Goal: Communication & Community: Answer question/provide support

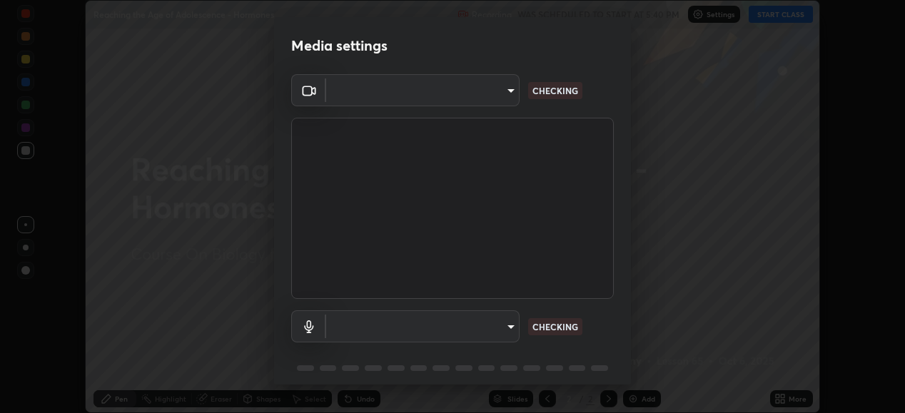
scroll to position [413, 905]
type input "1674d967bf5bfe0c65a51c96eaa310d8c5db01ba72f63f0a3a6b621615c927a6"
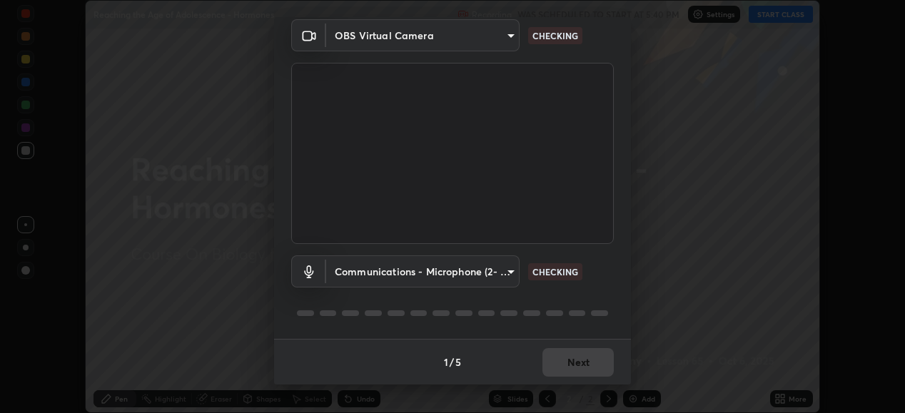
click at [496, 273] on body "Erase all Reaching the Age of Adolescence - Hormones Recording WAS SCHEDULED TO…" at bounding box center [452, 206] width 905 height 413
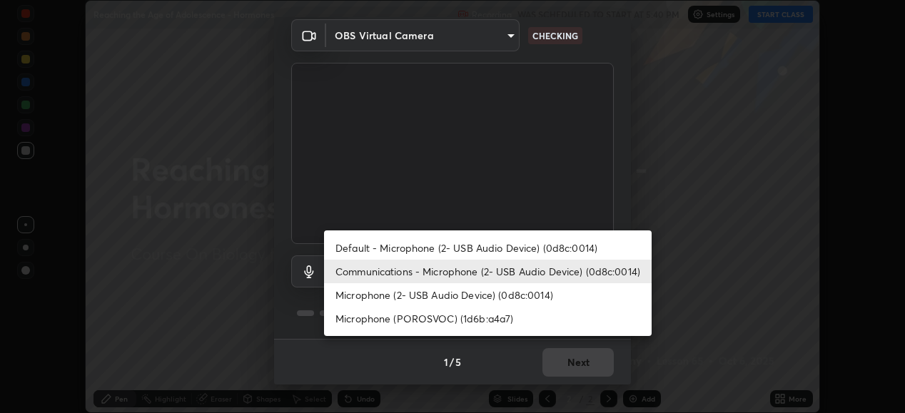
click at [493, 297] on li "Microphone (2- USB Audio Device) (0d8c:0014)" at bounding box center [488, 295] width 328 height 24
type input "849d9345dd5b439464d7cecec8641dbae6eb54b3b122cc5bfb061ffcb89a86d3"
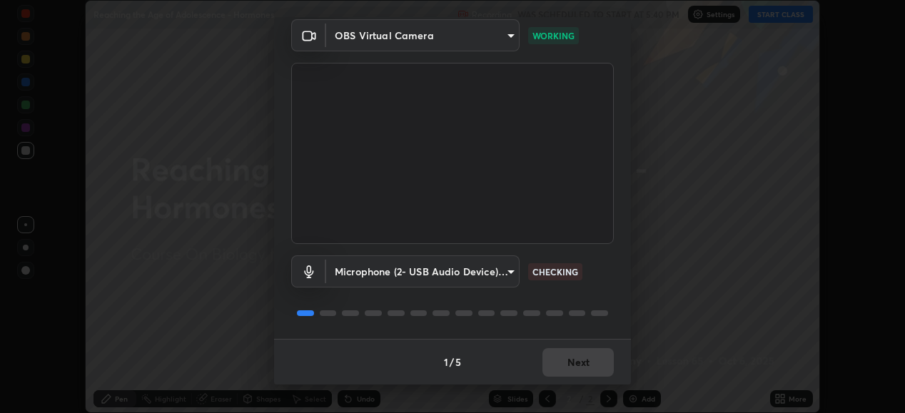
click at [583, 371] on div "1 / 5 Next" at bounding box center [452, 362] width 357 height 46
click at [578, 370] on div "1 / 5 Next" at bounding box center [452, 362] width 357 height 46
click at [573, 371] on div "1 / 5 Next" at bounding box center [452, 362] width 357 height 46
click at [572, 371] on div "1 / 5 Next" at bounding box center [452, 362] width 357 height 46
click at [573, 369] on div "1 / 5 Next" at bounding box center [452, 362] width 357 height 46
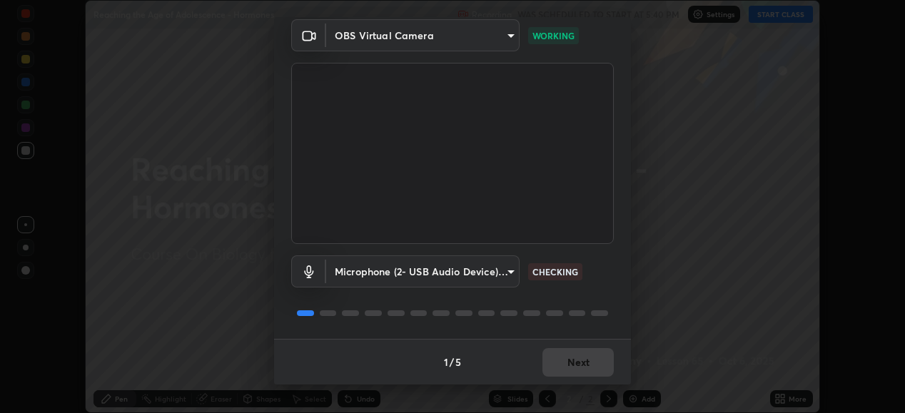
click at [574, 371] on div "1 / 5 Next" at bounding box center [452, 362] width 357 height 46
click at [578, 371] on div "1 / 5 Next" at bounding box center [452, 362] width 357 height 46
click at [580, 368] on button "Next" at bounding box center [578, 362] width 71 height 29
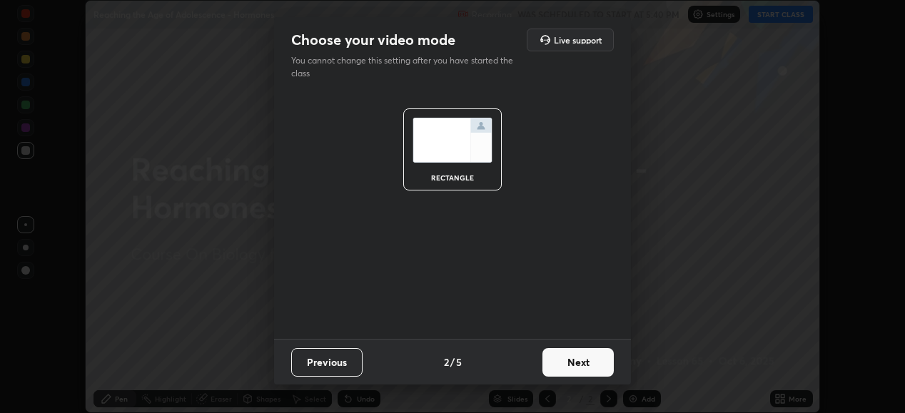
click at [578, 363] on button "Next" at bounding box center [578, 362] width 71 height 29
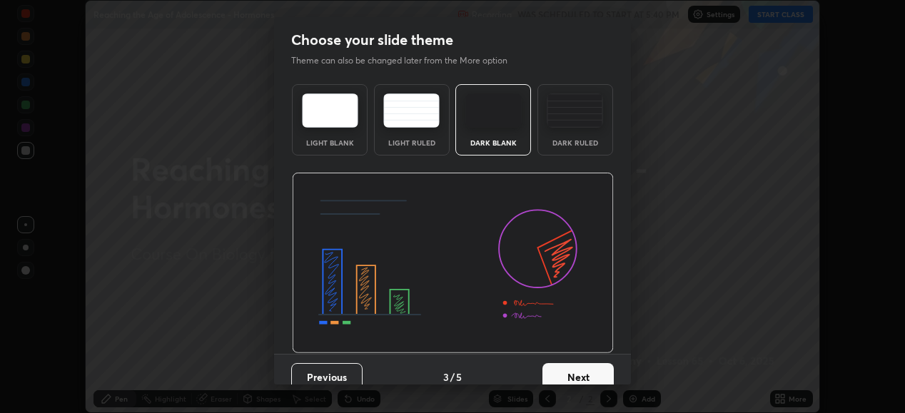
click at [568, 373] on button "Next" at bounding box center [578, 377] width 71 height 29
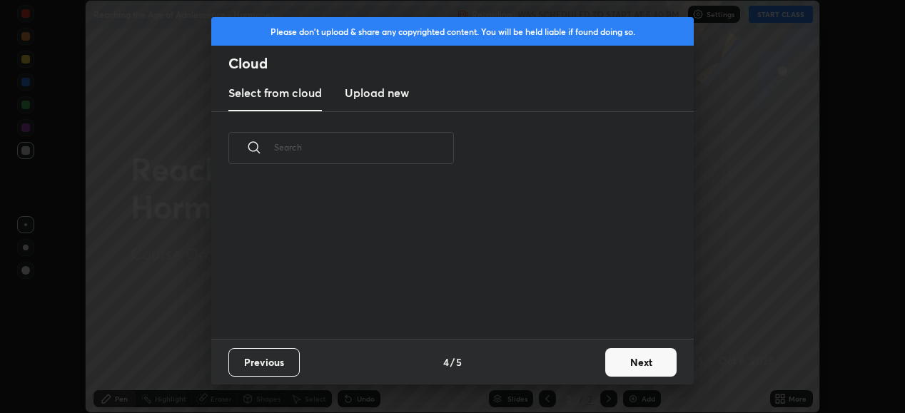
click at [620, 355] on button "Next" at bounding box center [640, 362] width 71 height 29
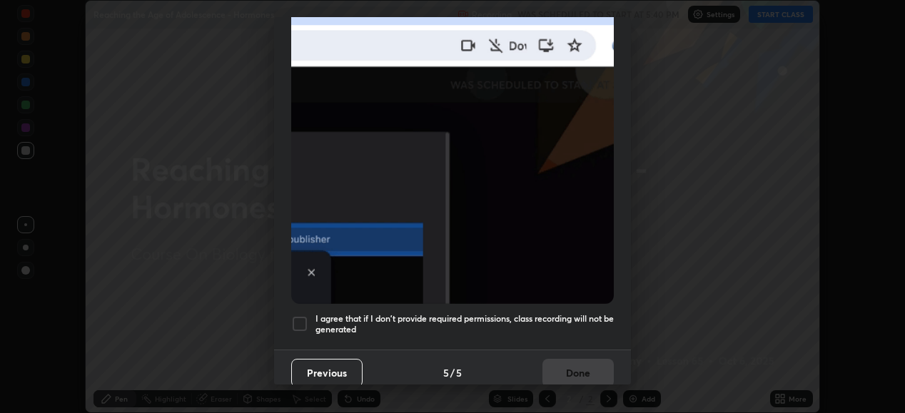
scroll to position [346, 0]
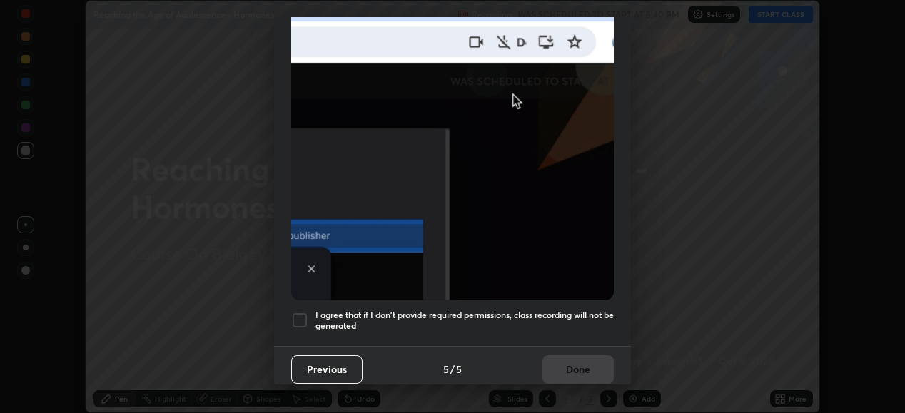
click at [301, 313] on div at bounding box center [299, 320] width 17 height 17
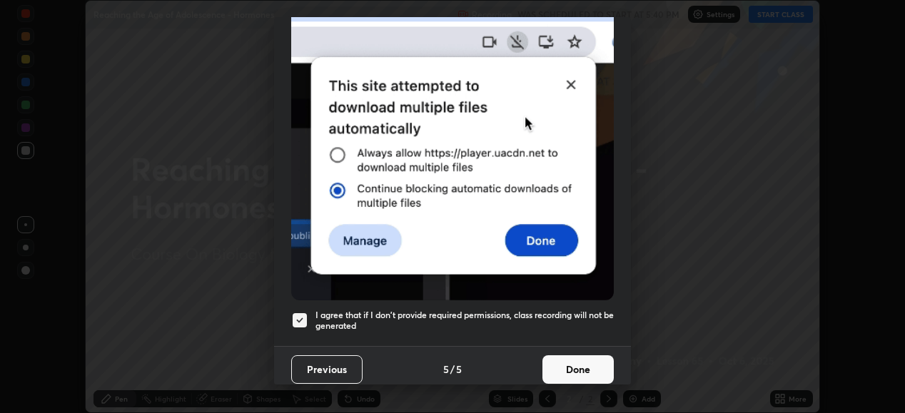
click at [564, 372] on button "Done" at bounding box center [578, 370] width 71 height 29
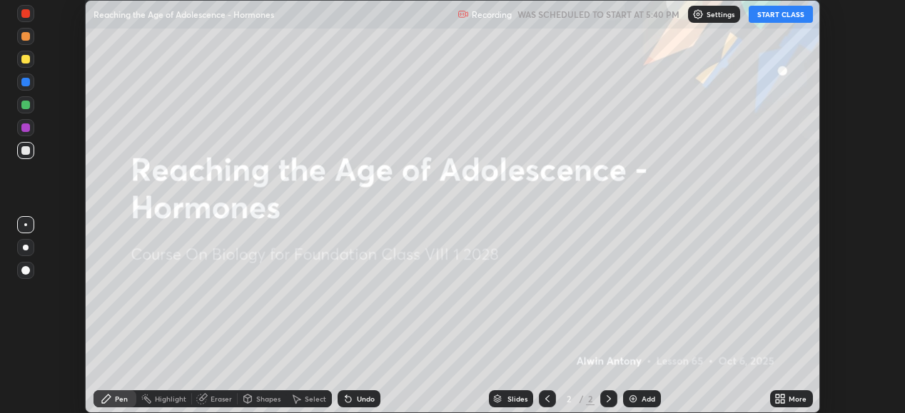
click at [772, 15] on button "START CLASS" at bounding box center [781, 14] width 64 height 17
click at [789, 398] on div "More" at bounding box center [798, 399] width 18 height 7
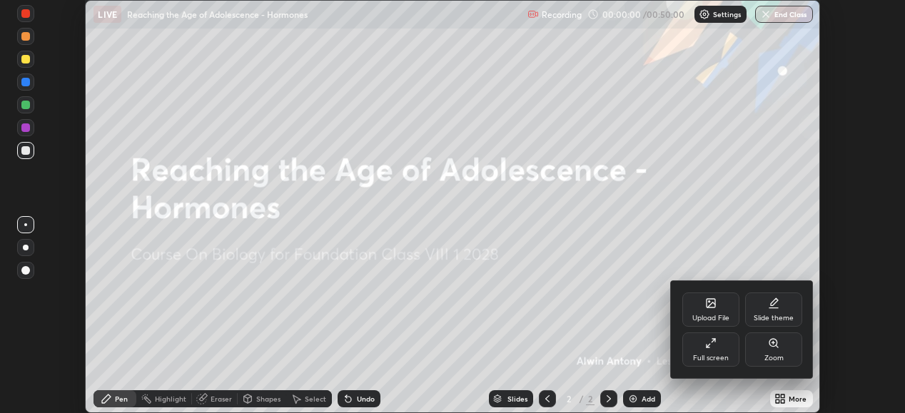
click at [703, 317] on div "Upload File" at bounding box center [711, 318] width 37 height 7
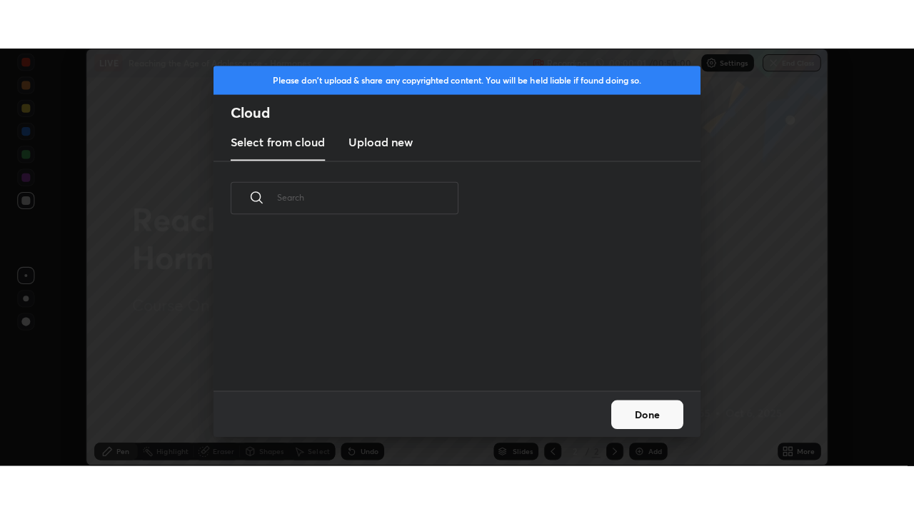
scroll to position [154, 458]
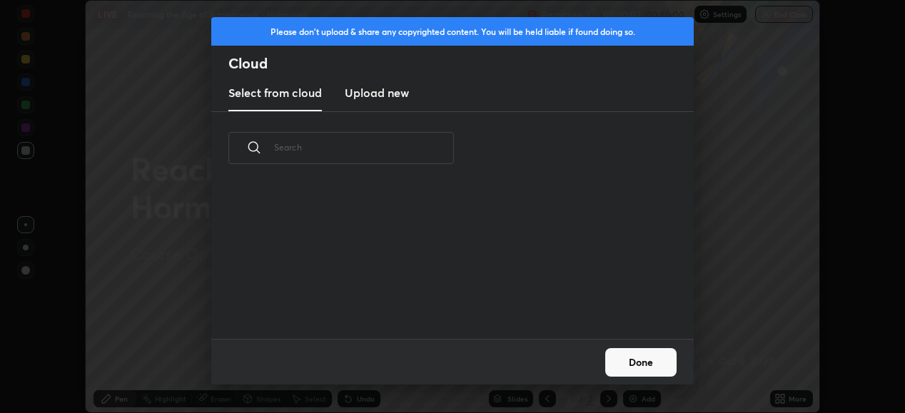
click at [385, 94] on h3 "Upload new" at bounding box center [377, 92] width 64 height 17
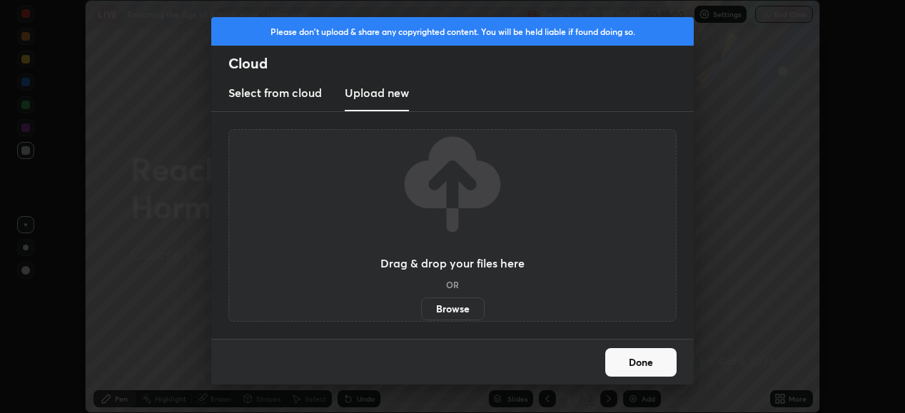
click at [453, 316] on label "Browse" at bounding box center [453, 309] width 64 height 23
click at [421, 316] on input "Browse" at bounding box center [421, 309] width 0 height 23
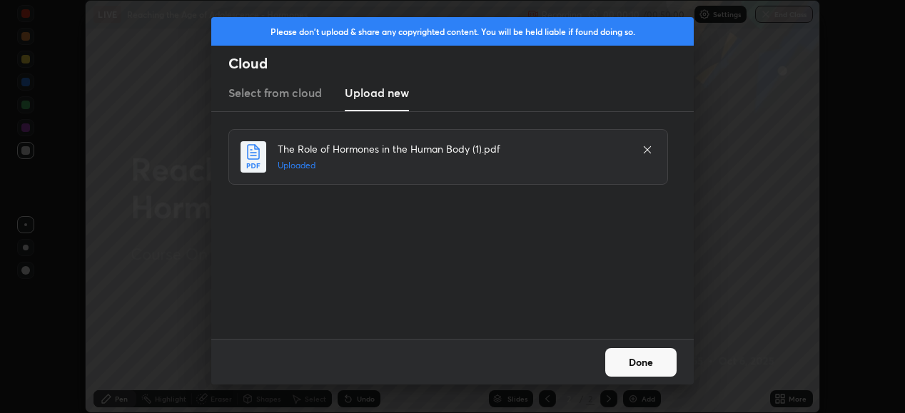
click at [625, 363] on button "Done" at bounding box center [640, 362] width 71 height 29
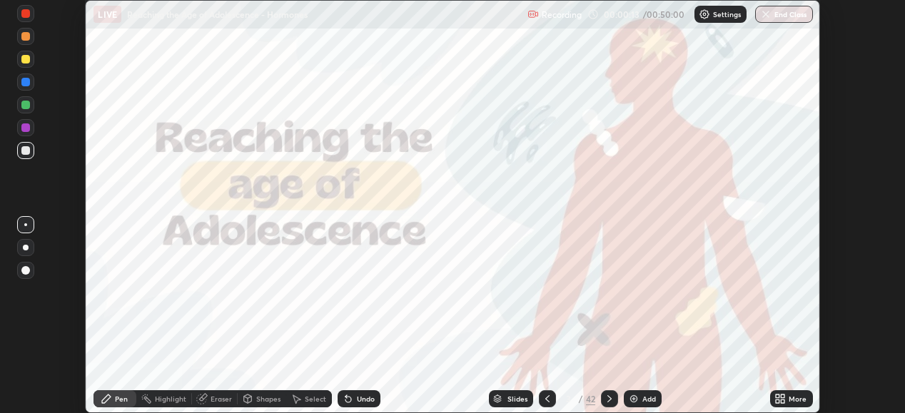
click at [783, 401] on icon at bounding box center [783, 402] width 4 height 4
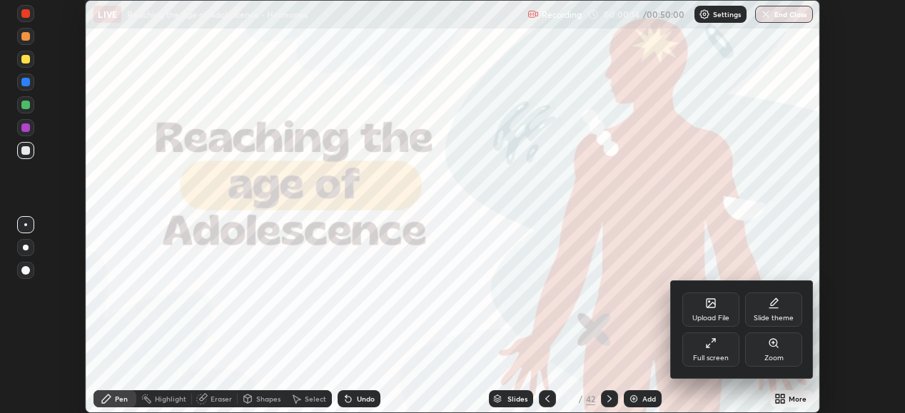
click at [710, 357] on div "Full screen" at bounding box center [711, 358] width 36 height 7
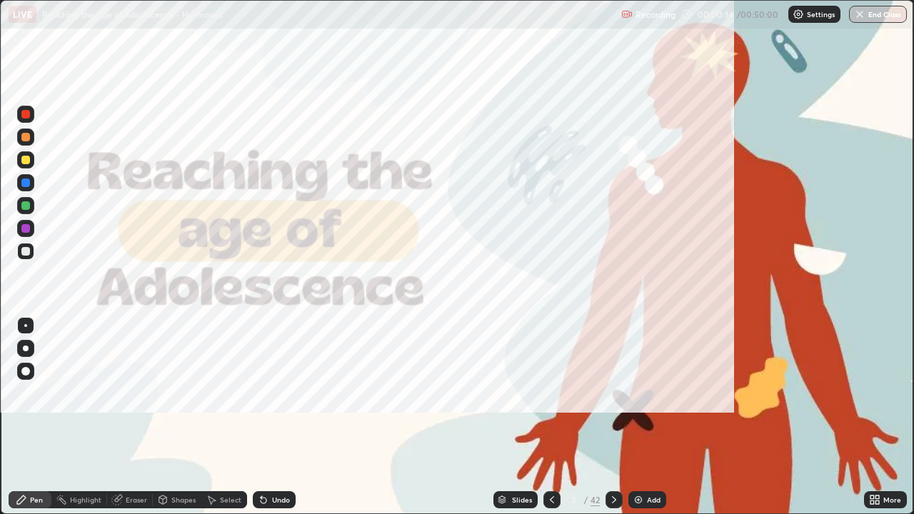
scroll to position [514, 914]
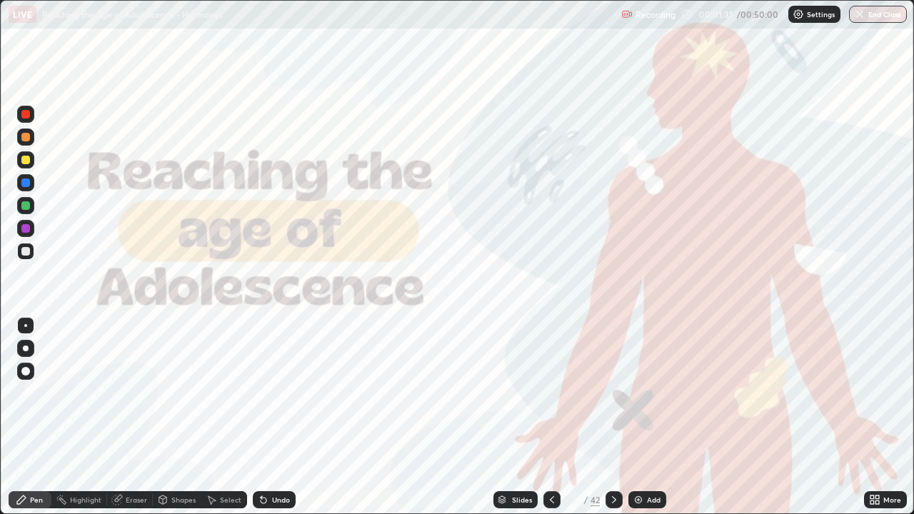
click at [523, 413] on div "Slides" at bounding box center [522, 499] width 20 height 7
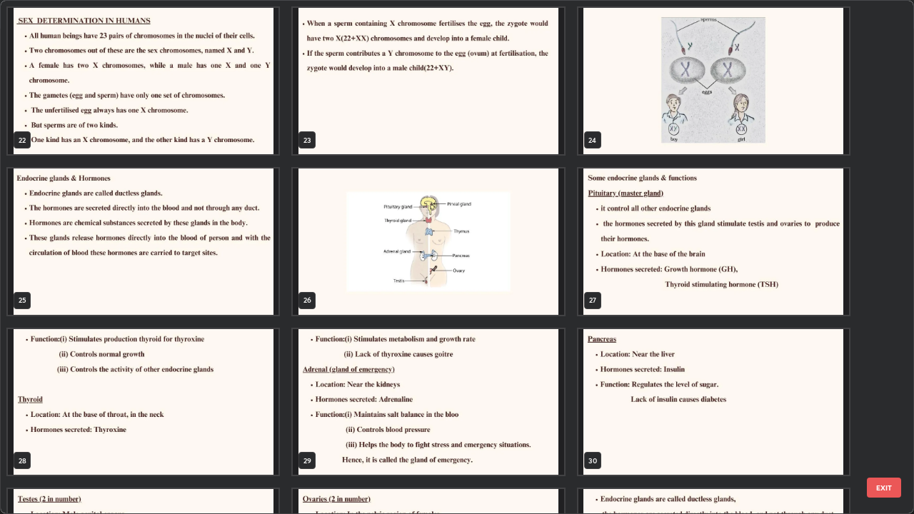
scroll to position [1126, 0]
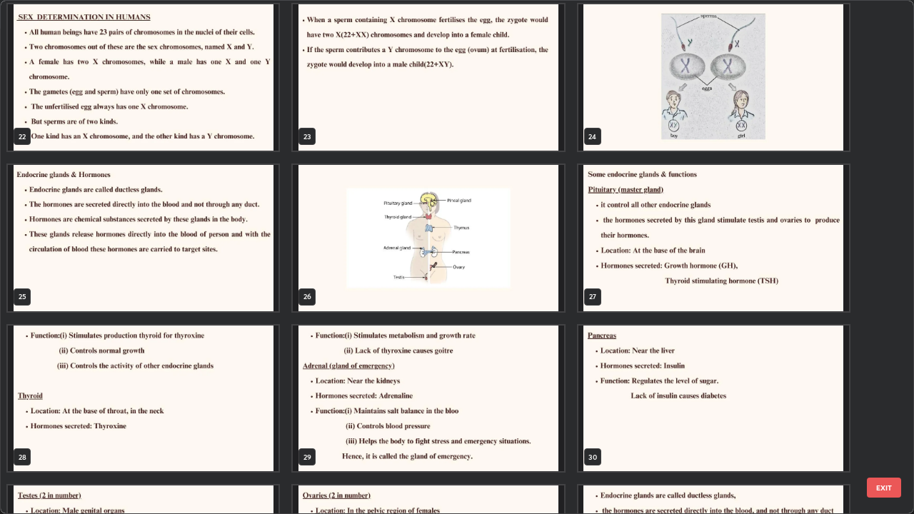
click at [241, 301] on img "grid" at bounding box center [143, 238] width 271 height 146
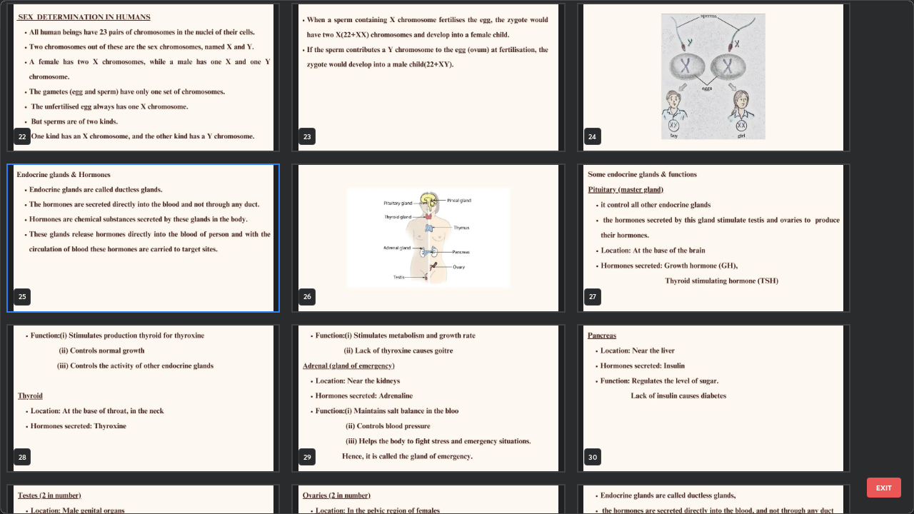
click at [241, 301] on img "grid" at bounding box center [143, 238] width 271 height 146
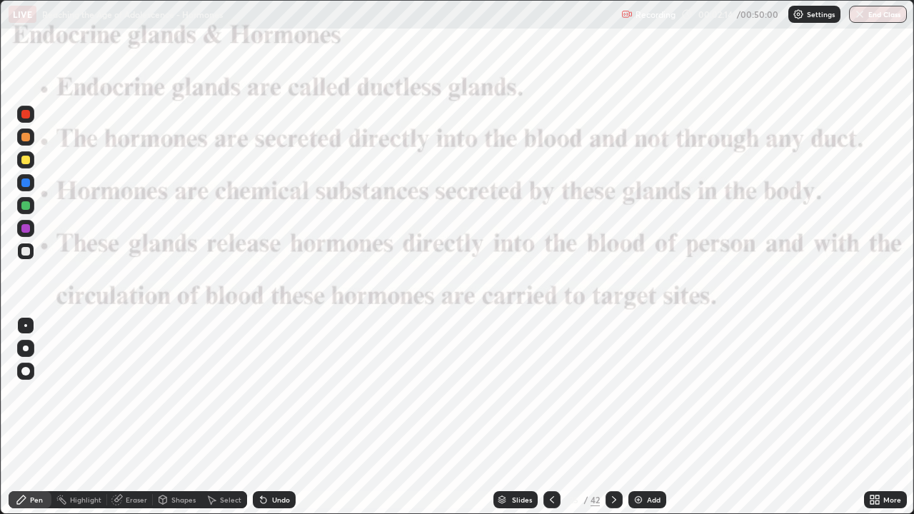
click at [553, 413] on div at bounding box center [551, 500] width 17 height 29
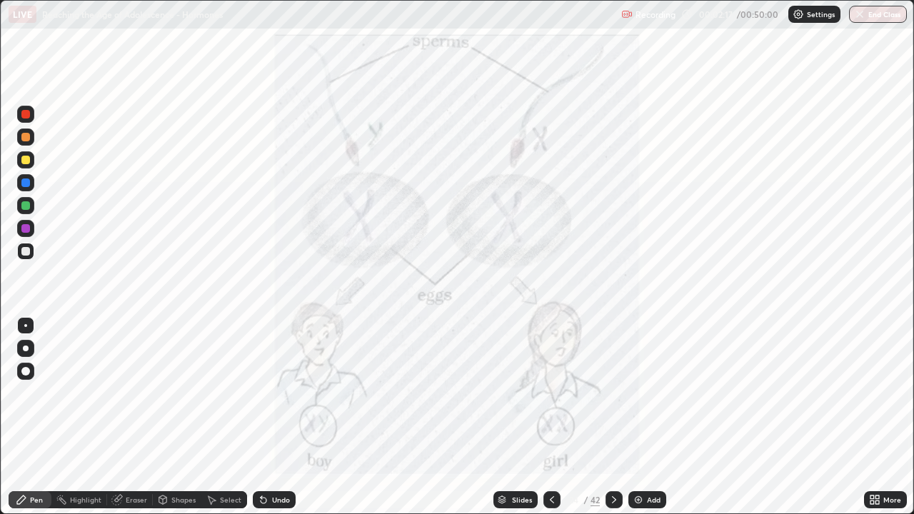
click at [620, 413] on div at bounding box center [613, 499] width 17 height 17
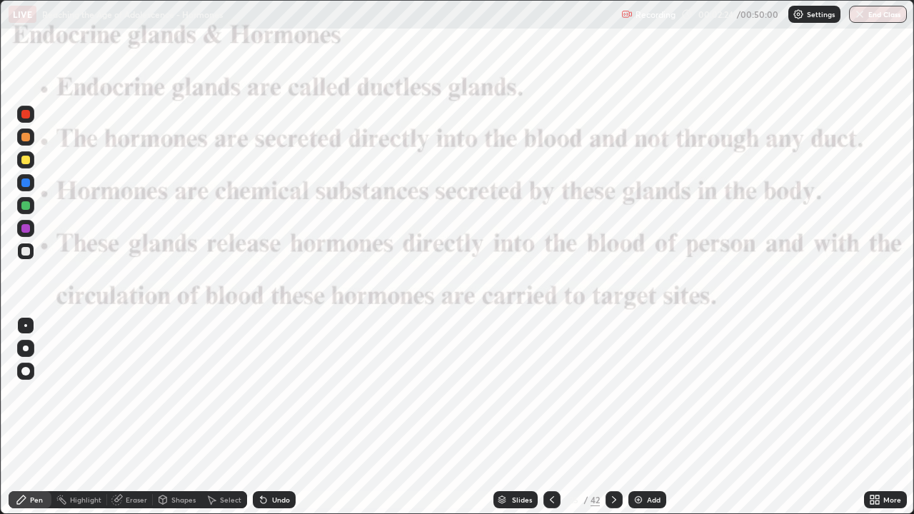
click at [555, 413] on div at bounding box center [551, 500] width 17 height 29
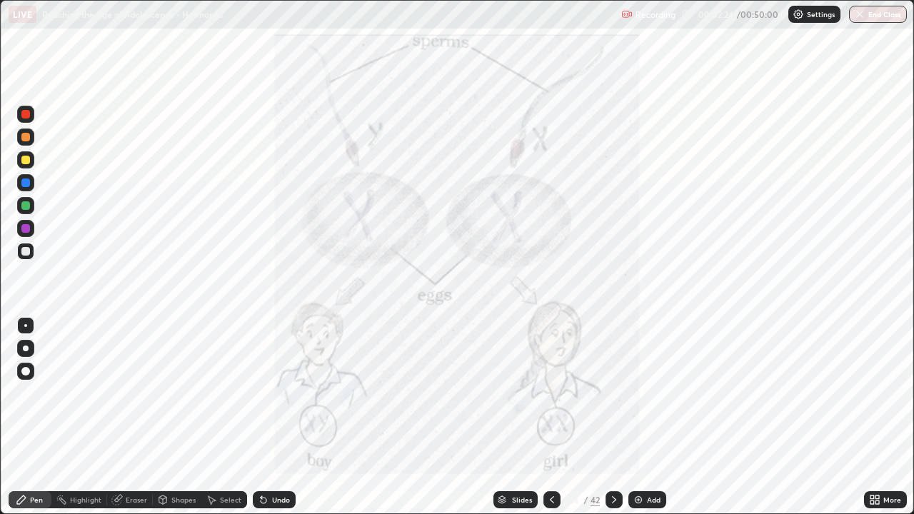
click at [550, 413] on icon at bounding box center [551, 499] width 11 height 11
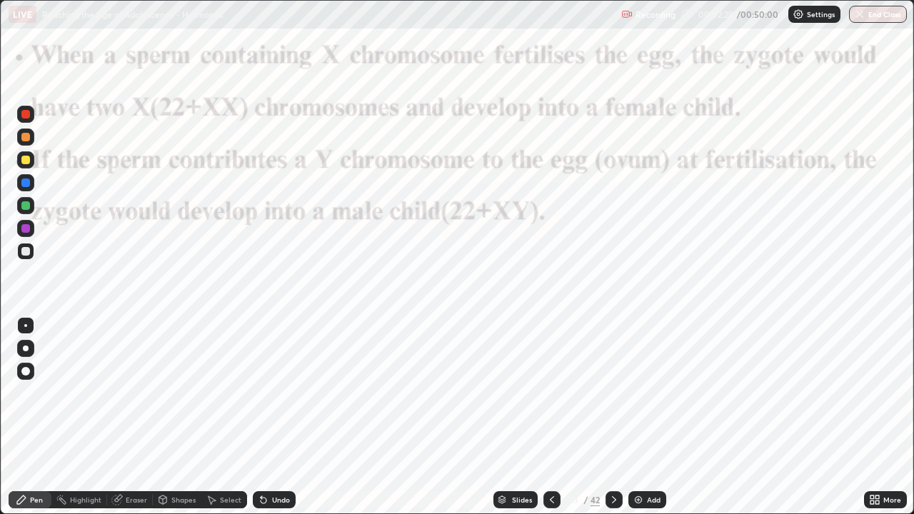
click at [613, 413] on icon at bounding box center [613, 499] width 11 height 11
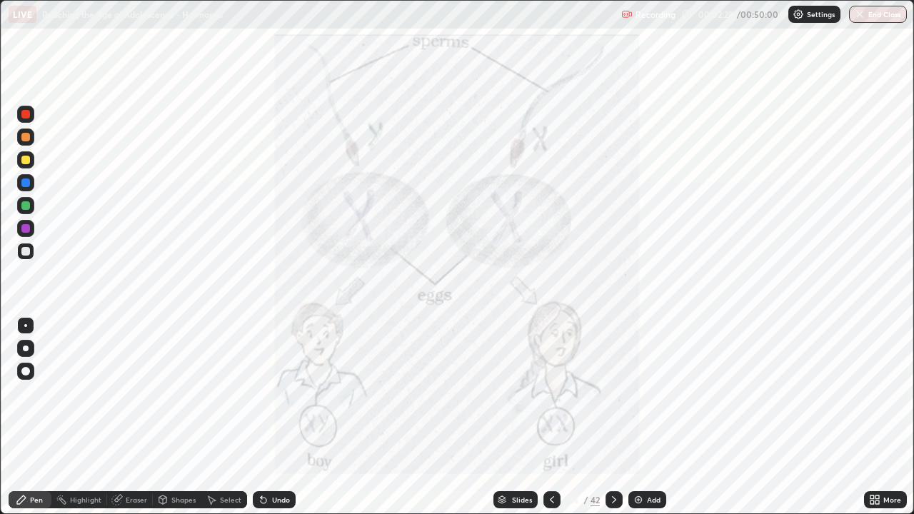
click at [612, 413] on icon at bounding box center [613, 499] width 11 height 11
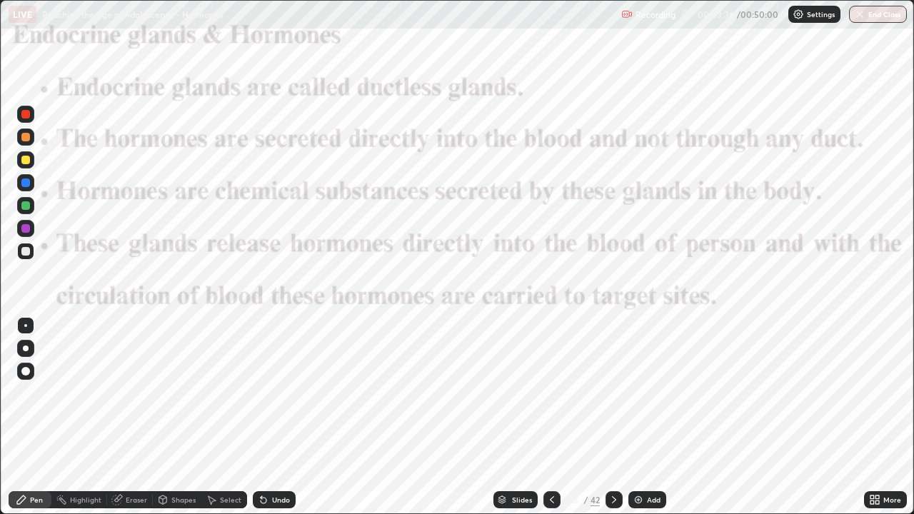
click at [633, 413] on img at bounding box center [638, 499] width 11 height 11
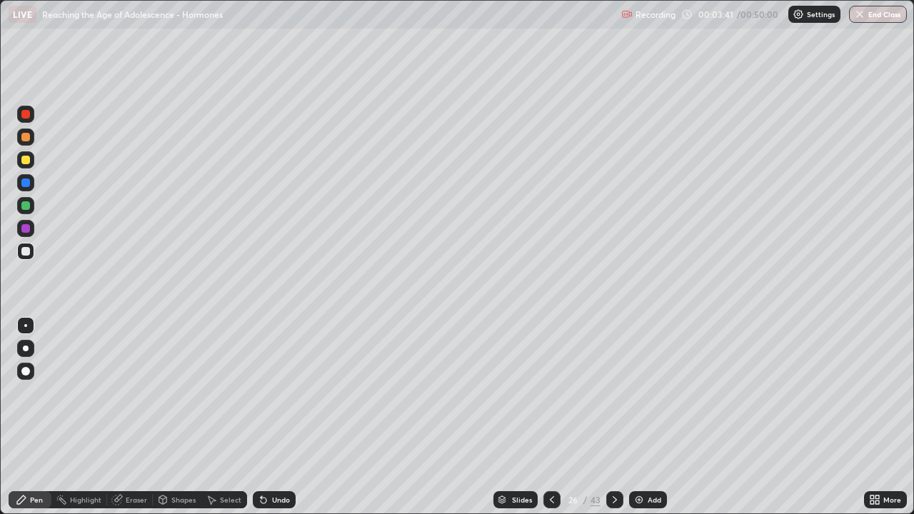
click at [31, 251] on div at bounding box center [25, 251] width 17 height 17
click at [505, 413] on icon at bounding box center [502, 500] width 9 height 9
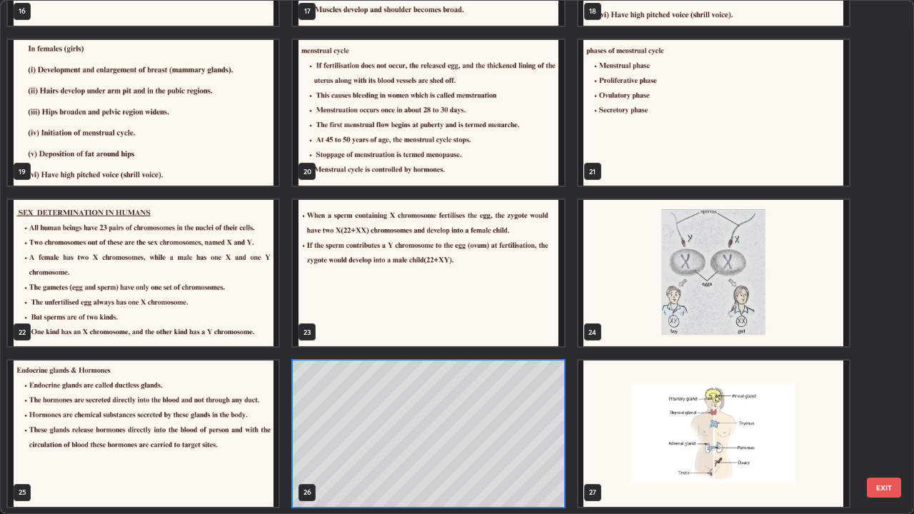
scroll to position [508, 905]
click at [599, 413] on img "grid" at bounding box center [713, 434] width 271 height 146
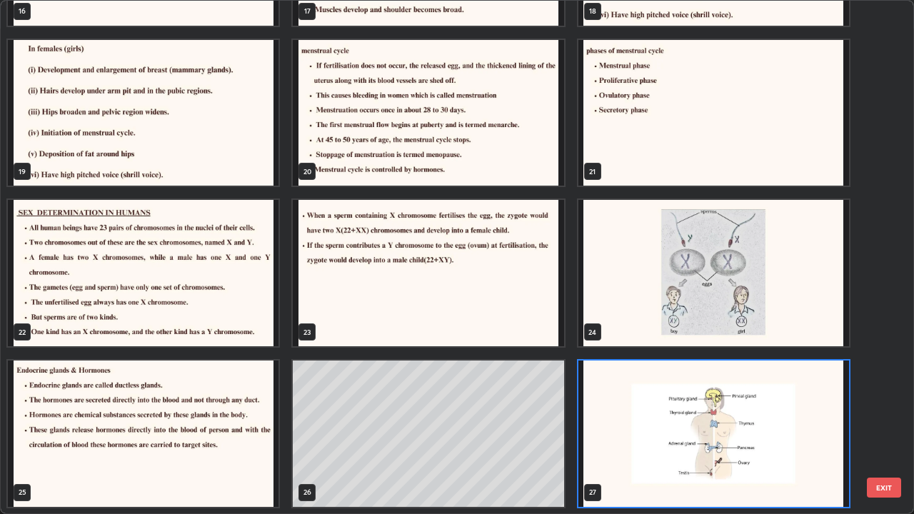
click at [603, 411] on img "grid" at bounding box center [713, 434] width 271 height 146
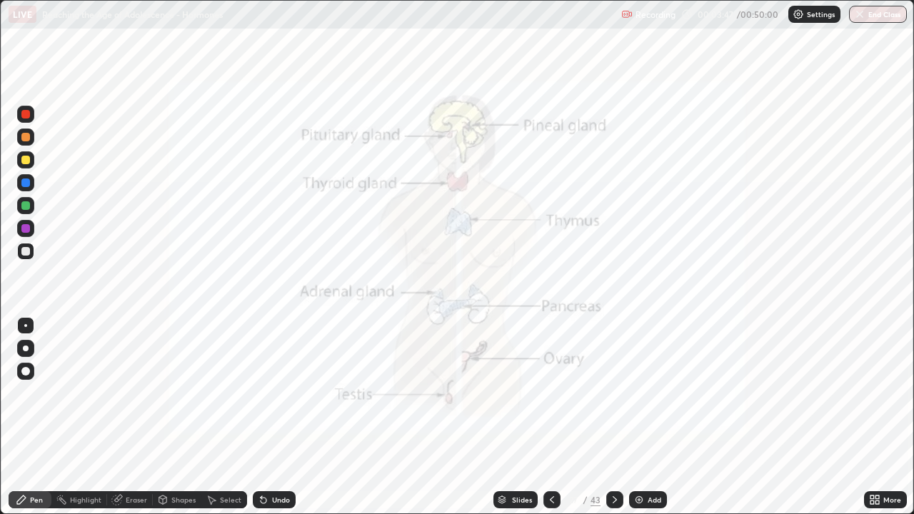
click at [604, 410] on img "grid" at bounding box center [713, 434] width 271 height 146
click at [605, 406] on img "grid" at bounding box center [713, 434] width 271 height 146
click at [36, 413] on div "Pen" at bounding box center [36, 499] width 13 height 7
click at [26, 115] on div at bounding box center [25, 114] width 9 height 9
click at [266, 413] on div "Undo" at bounding box center [274, 499] width 43 height 17
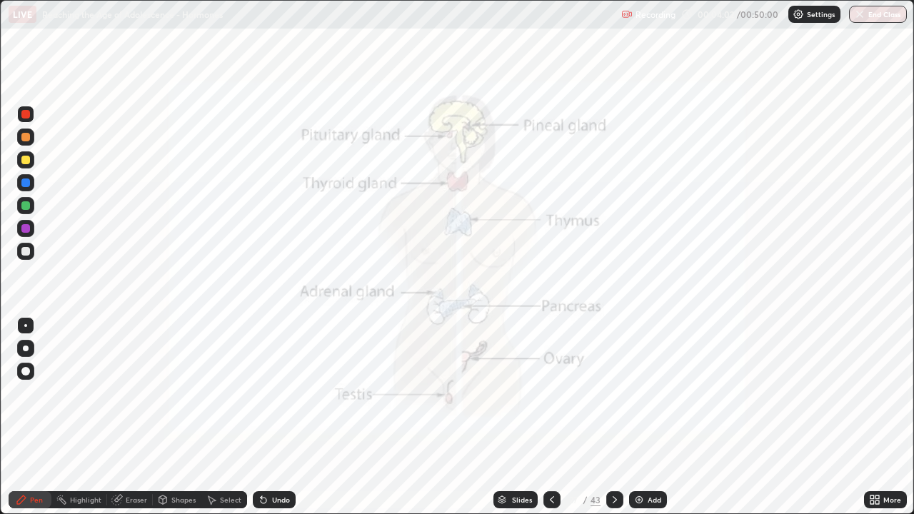
click at [261, 413] on icon at bounding box center [264, 501] width 6 height 6
click at [126, 413] on div "Eraser" at bounding box center [130, 499] width 46 height 17
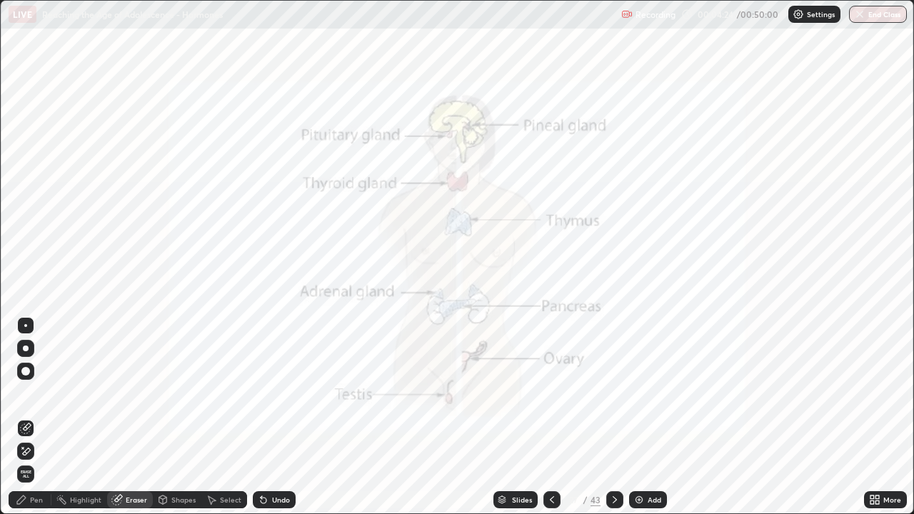
click at [33, 413] on div "Erase all" at bounding box center [25, 474] width 17 height 23
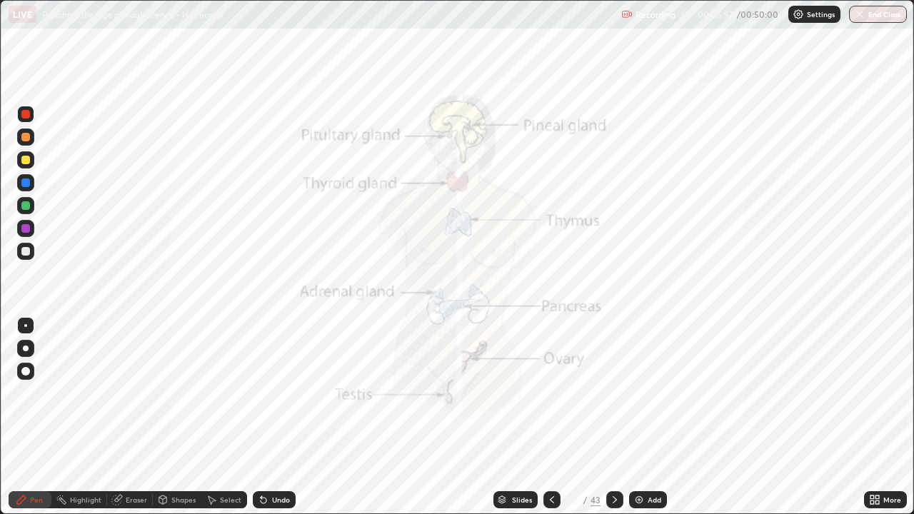
click at [137, 413] on div "Eraser" at bounding box center [136, 499] width 21 height 7
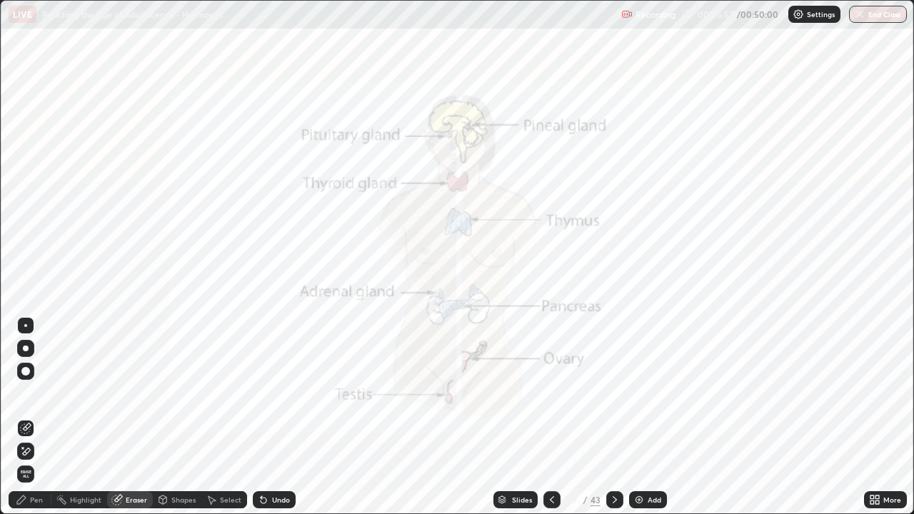
click at [31, 413] on span "Erase all" at bounding box center [26, 474] width 16 height 9
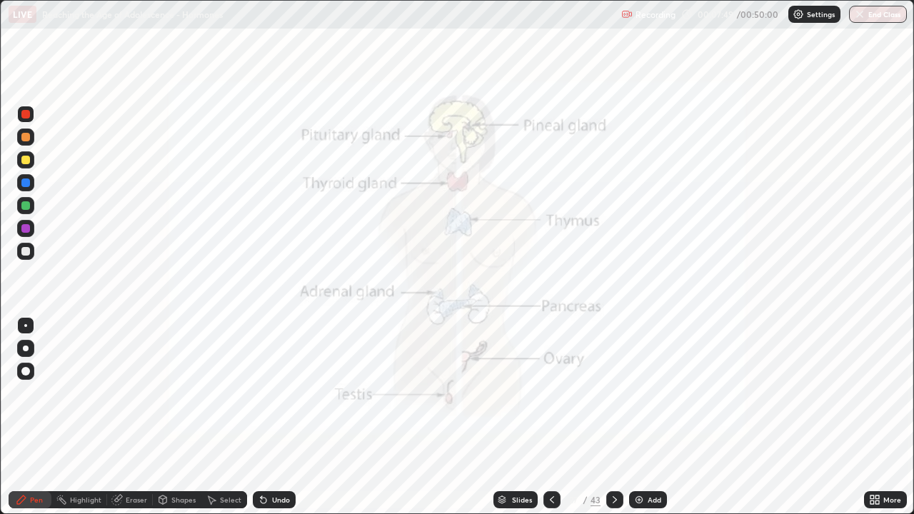
click at [550, 413] on icon at bounding box center [551, 499] width 11 height 11
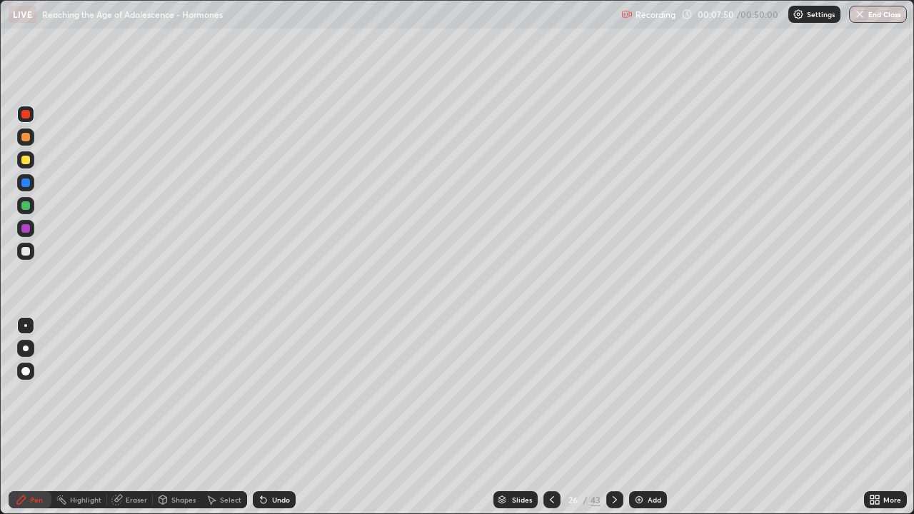
click at [550, 413] on icon at bounding box center [552, 499] width 4 height 7
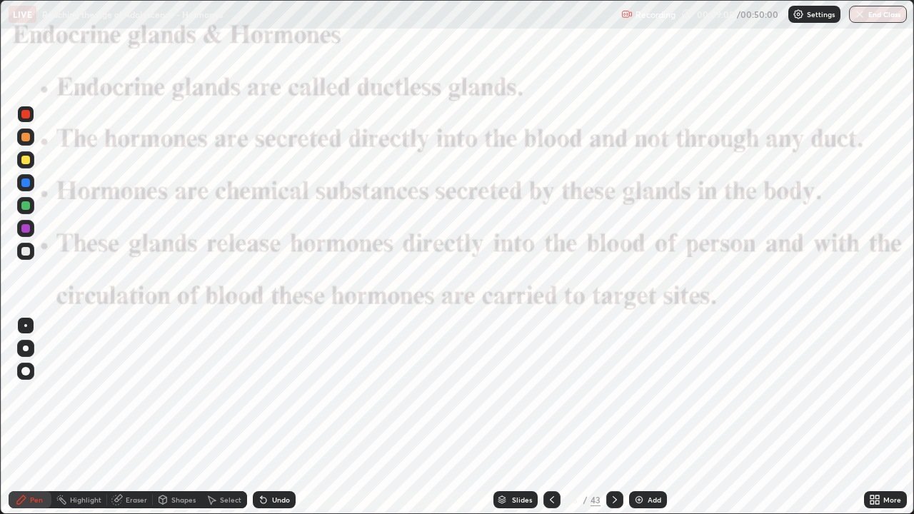
click at [131, 413] on div "Eraser" at bounding box center [130, 499] width 46 height 17
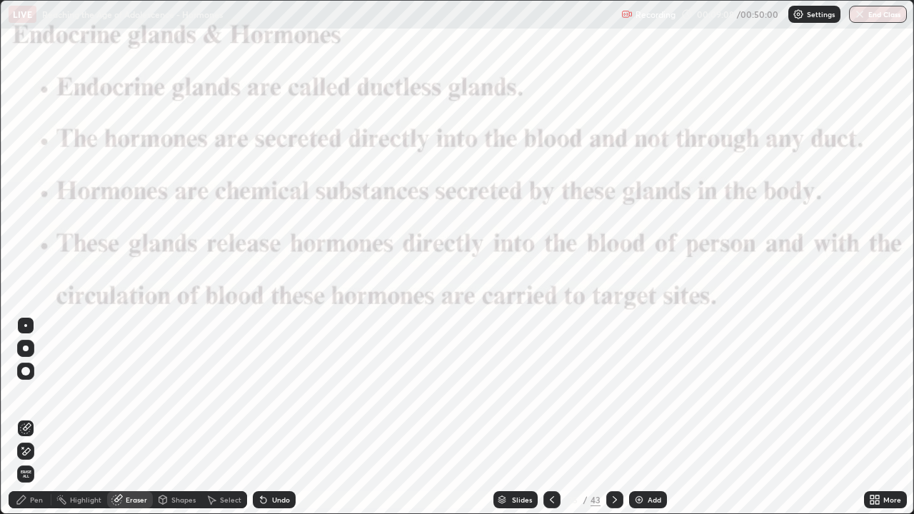
click at [26, 413] on span "Erase all" at bounding box center [26, 474] width 16 height 9
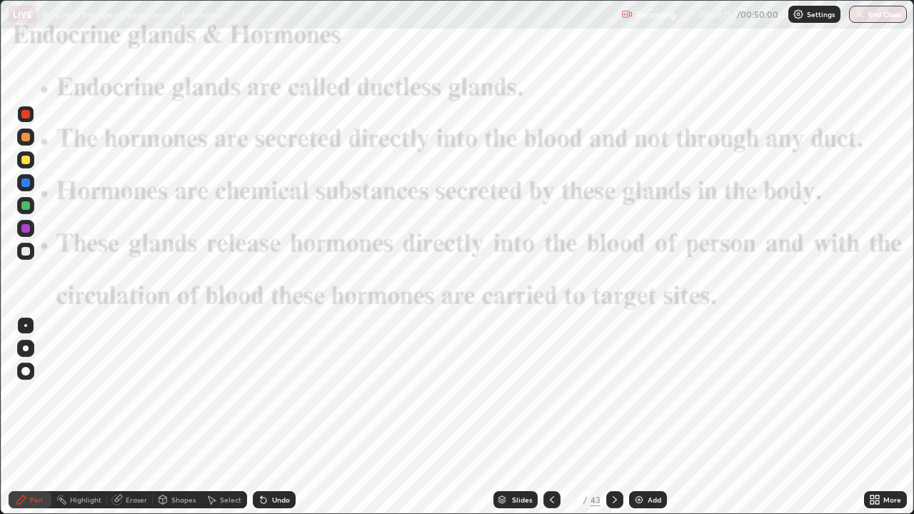
click at [613, 413] on icon at bounding box center [614, 499] width 11 height 11
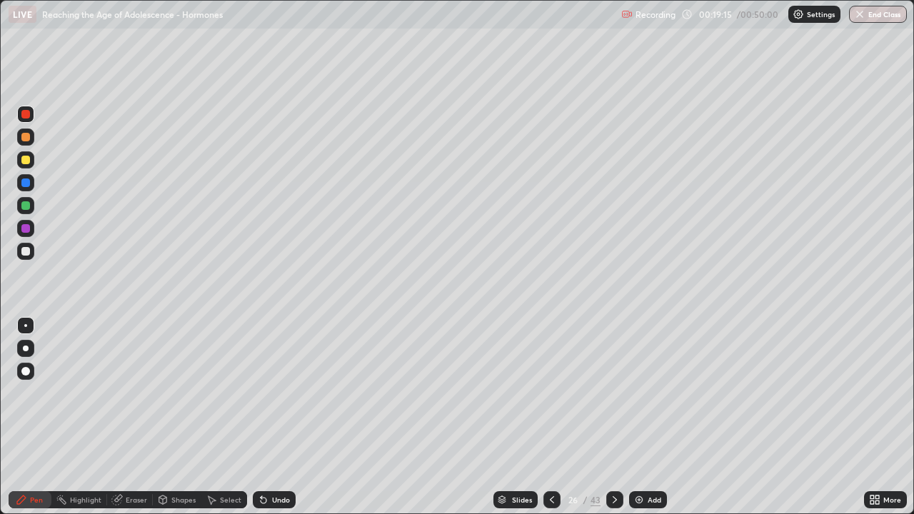
click at [613, 413] on icon at bounding box center [614, 499] width 11 height 11
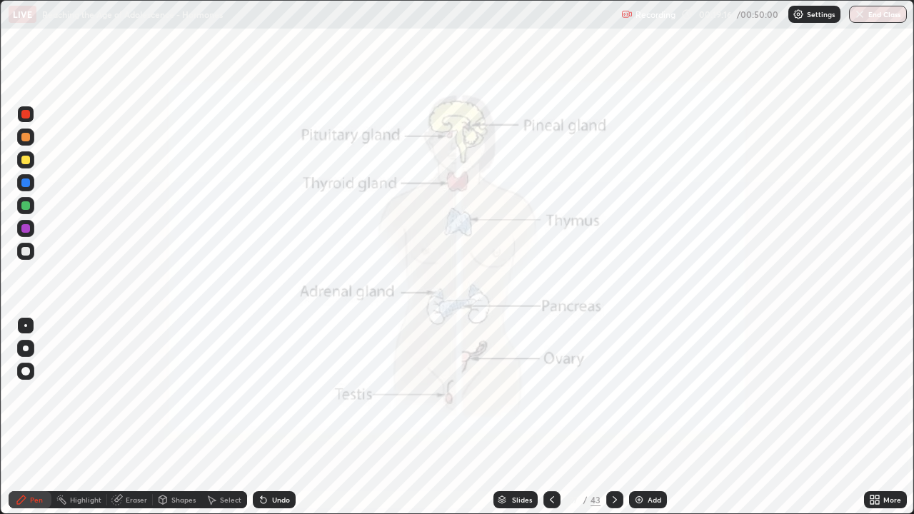
click at [607, 413] on div at bounding box center [614, 499] width 17 height 17
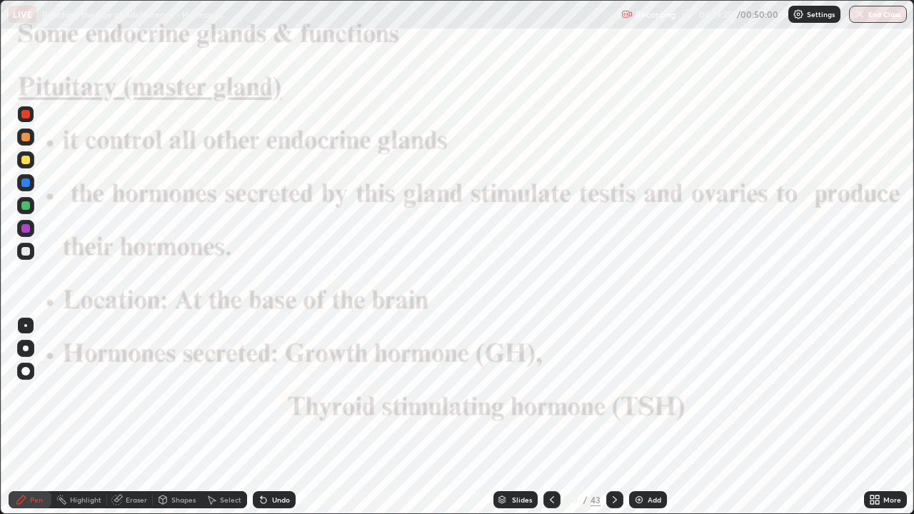
click at [29, 119] on div at bounding box center [25, 114] width 17 height 17
click at [609, 413] on icon at bounding box center [614, 499] width 11 height 11
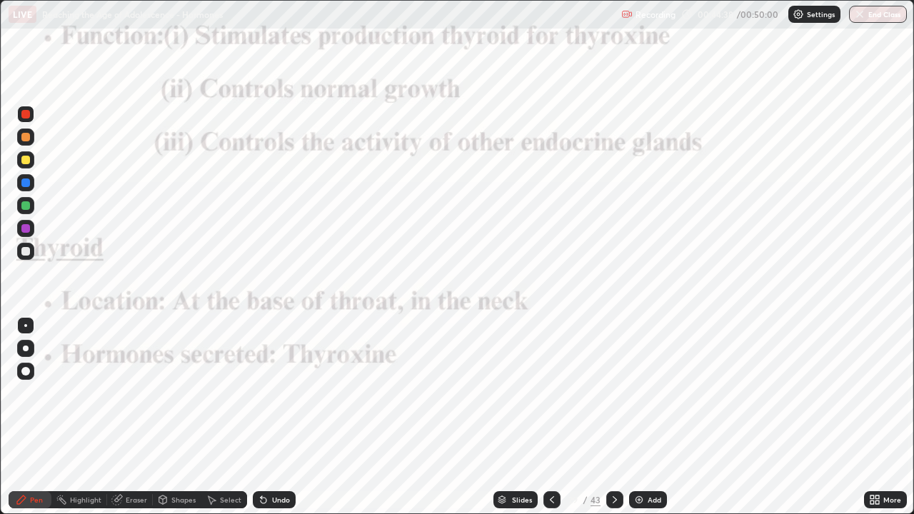
click at [275, 413] on div "Undo" at bounding box center [281, 499] width 18 height 7
click at [283, 413] on div "Undo" at bounding box center [274, 499] width 43 height 17
click at [281, 413] on div "Undo" at bounding box center [281, 499] width 18 height 7
click at [282, 413] on div "Undo" at bounding box center [274, 499] width 43 height 17
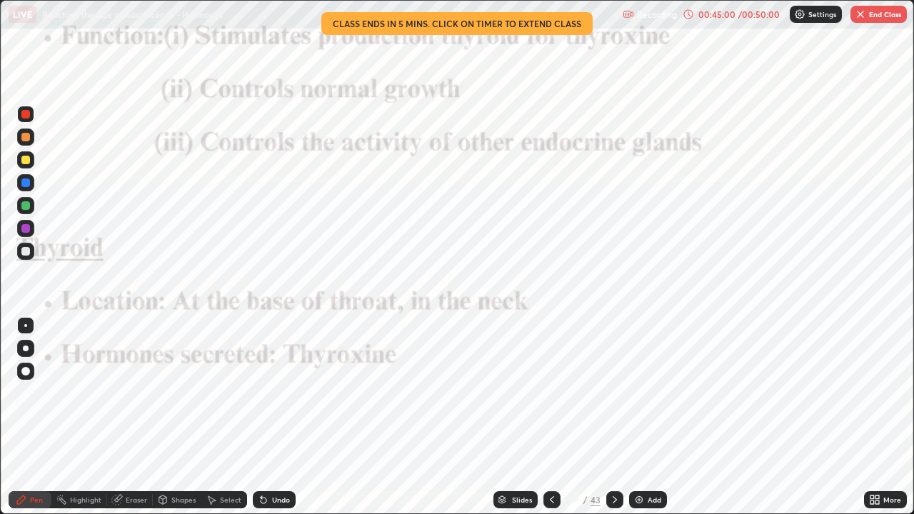
click at [876, 21] on button "End Class" at bounding box center [878, 14] width 56 height 17
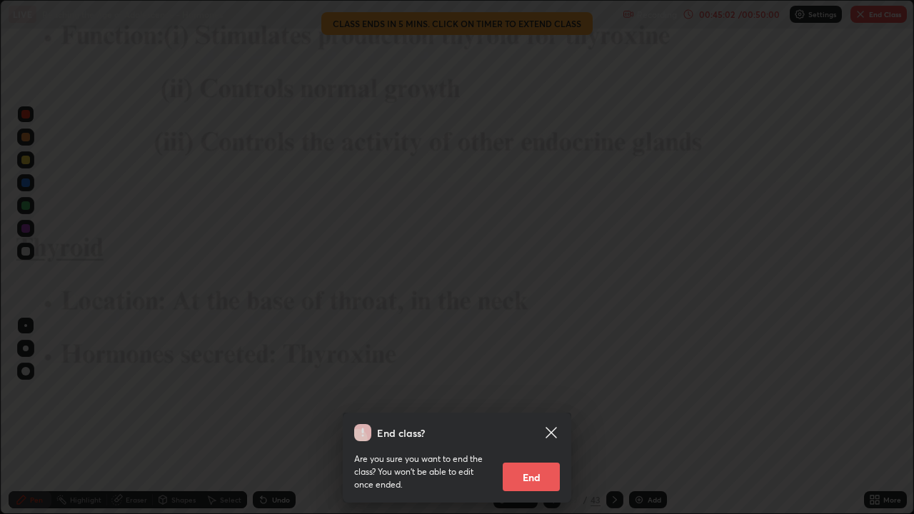
click at [517, 413] on button "End" at bounding box center [531, 477] width 57 height 29
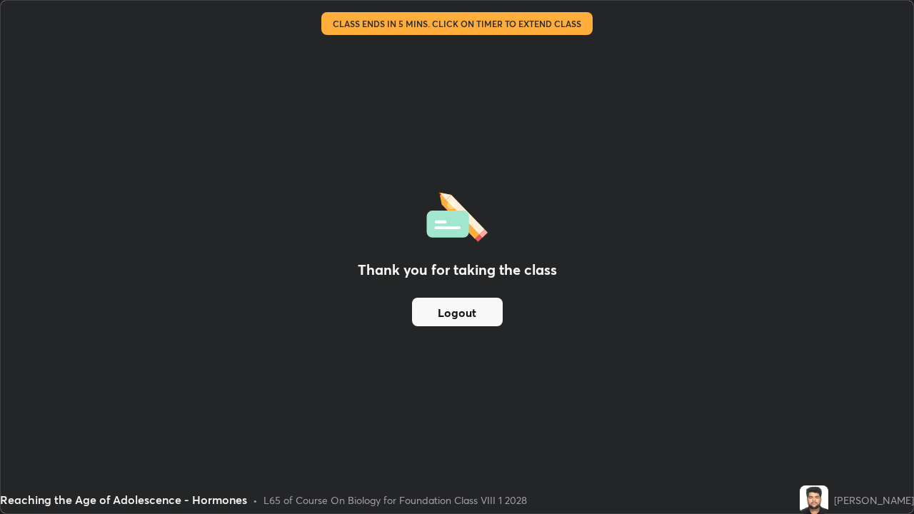
click at [521, 413] on div "Thank you for taking the class Logout" at bounding box center [457, 257] width 912 height 513
click at [463, 305] on button "Logout" at bounding box center [457, 312] width 91 height 29
